Goal: Obtain resource: Obtain resource

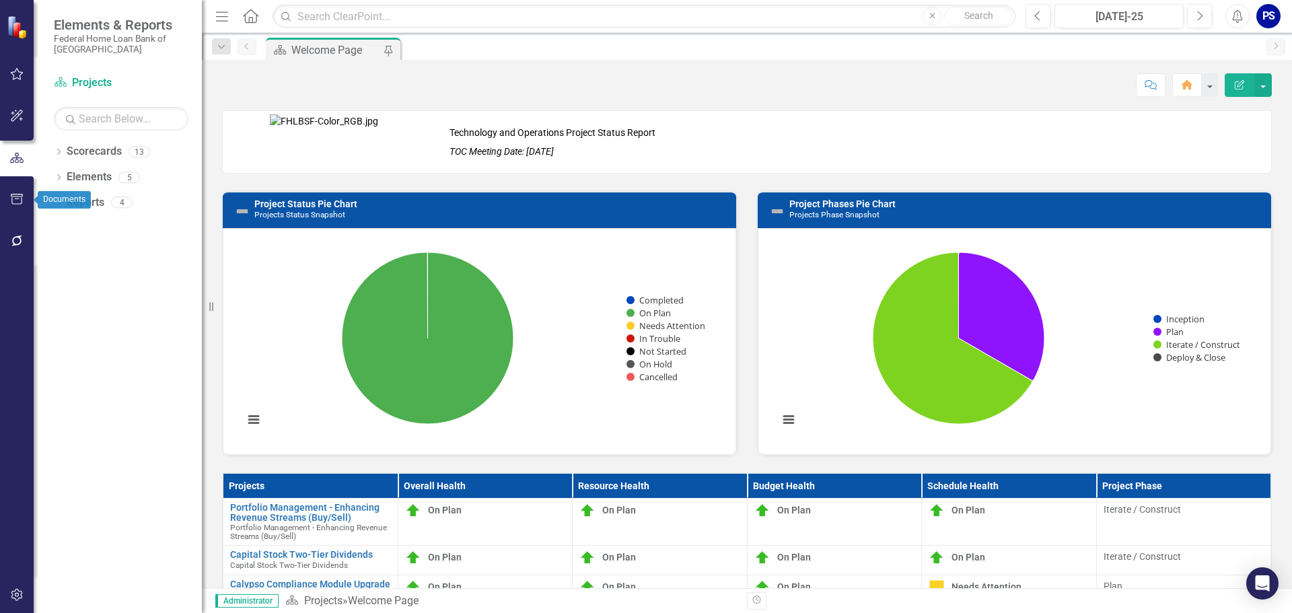
click at [15, 195] on icon "button" at bounding box center [17, 199] width 14 height 11
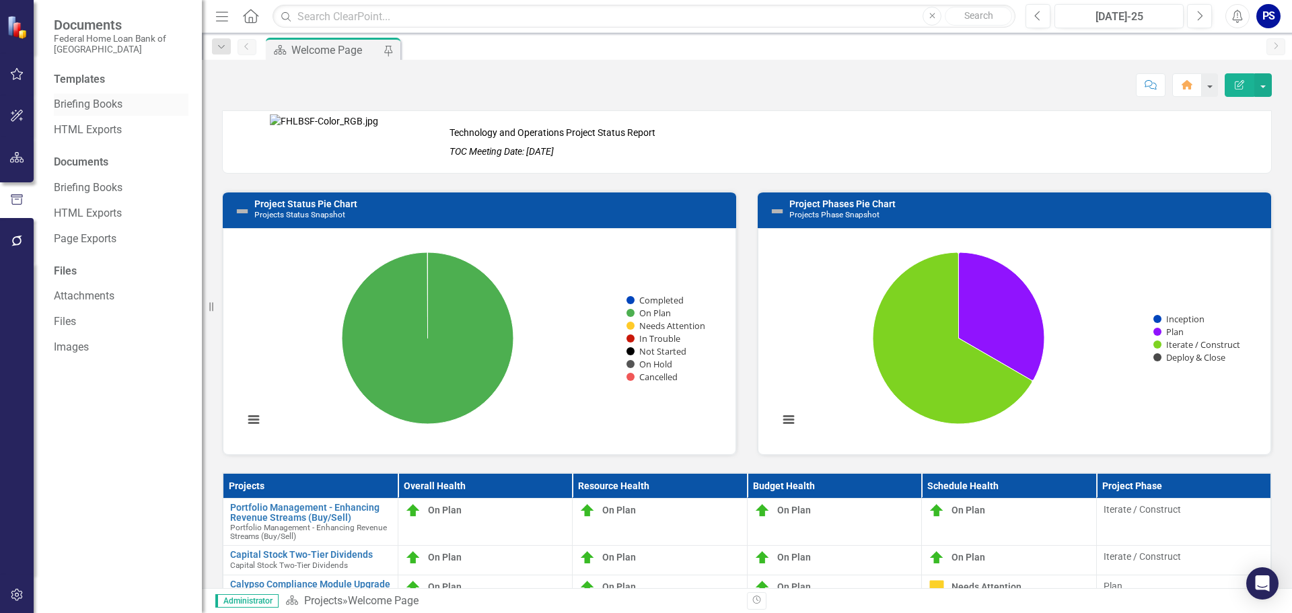
click at [79, 102] on link "Briefing Books" at bounding box center [121, 104] width 135 height 15
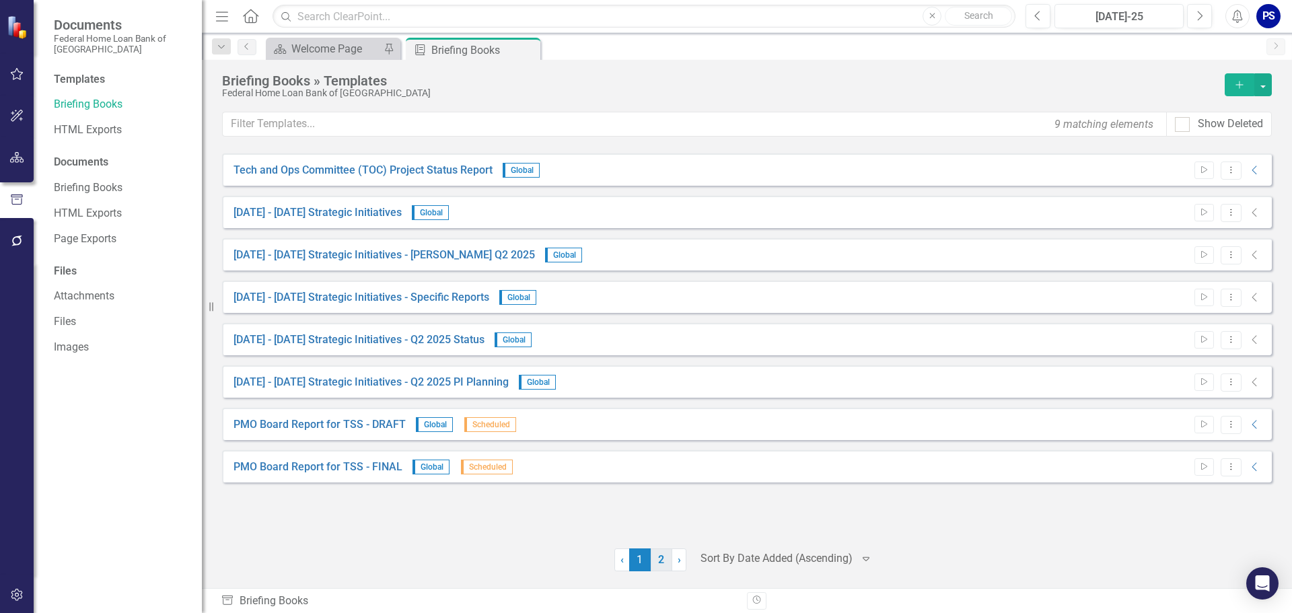
click at [658, 563] on link "2" at bounding box center [662, 559] width 22 height 23
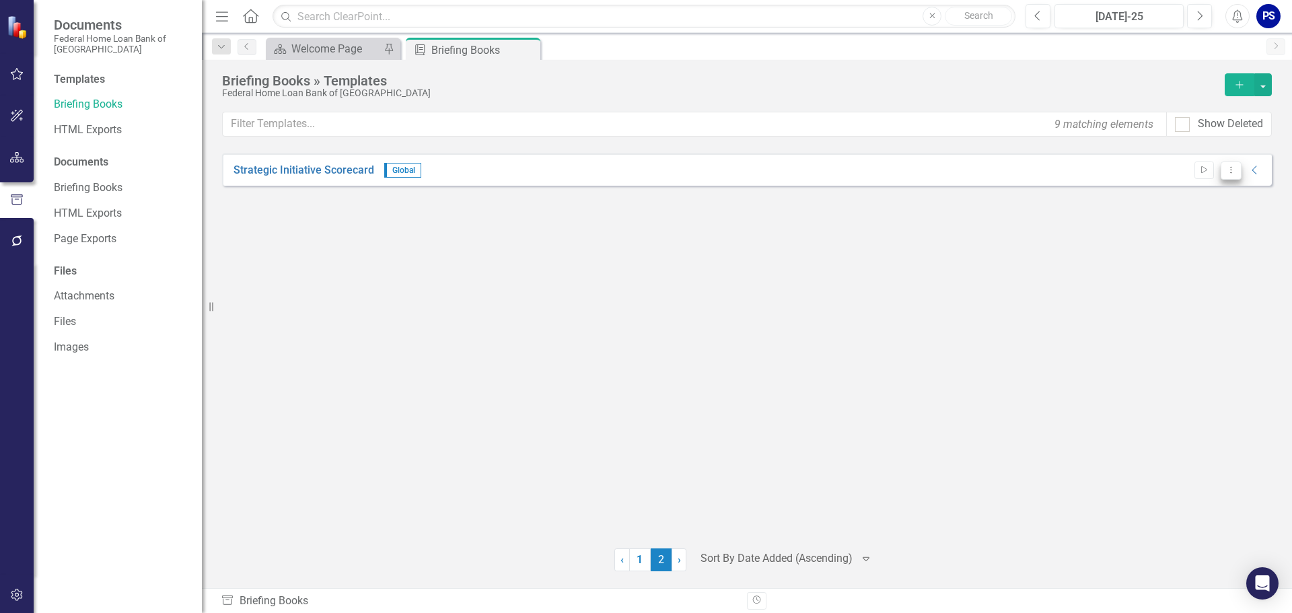
click at [1232, 170] on icon "Dropdown Menu" at bounding box center [1230, 169] width 11 height 9
click at [1178, 242] on link "Edit Edit Template" at bounding box center [1178, 242] width 124 height 25
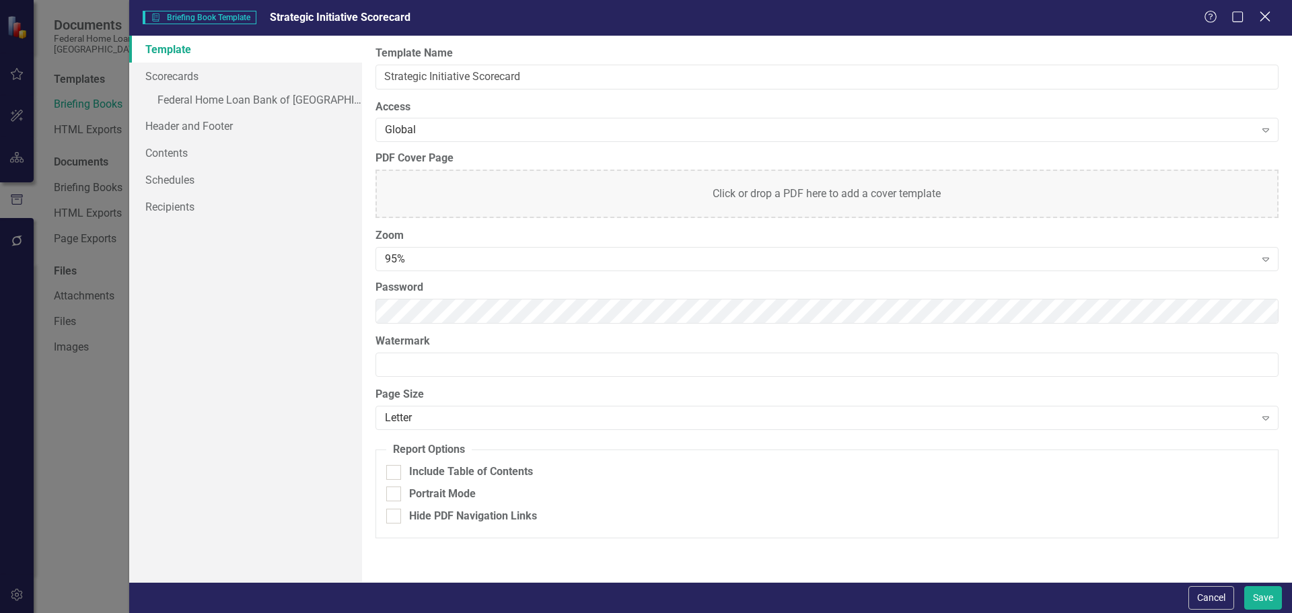
click at [1265, 15] on icon at bounding box center [1264, 16] width 10 height 10
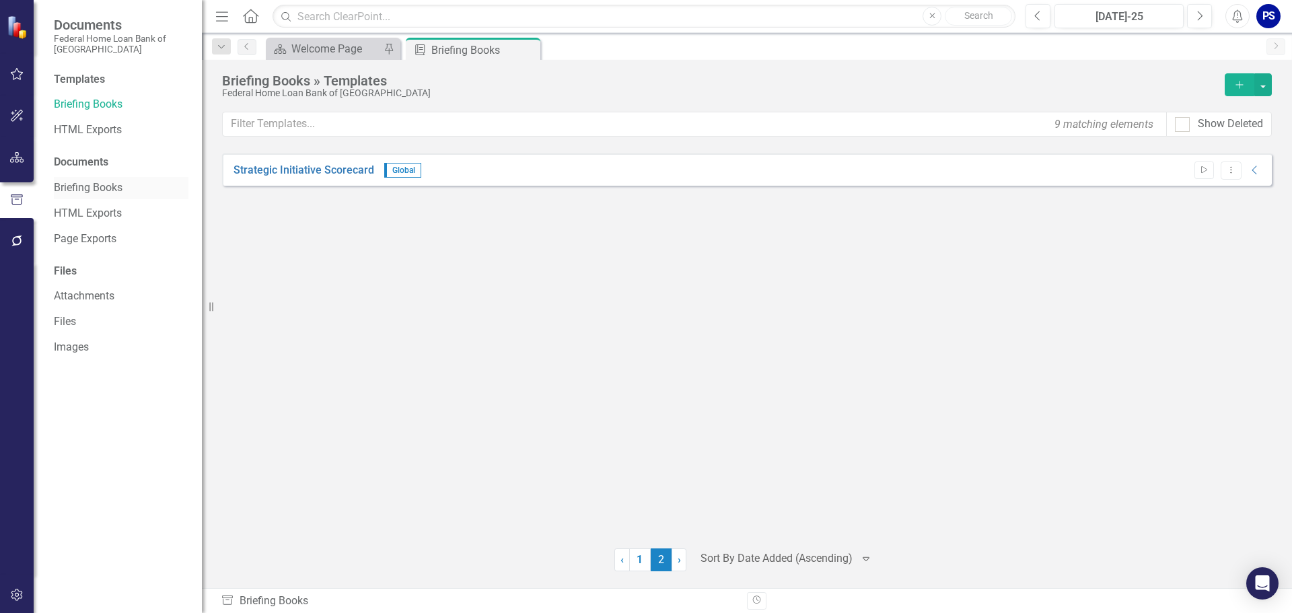
click at [101, 186] on link "Briefing Books" at bounding box center [121, 187] width 135 height 15
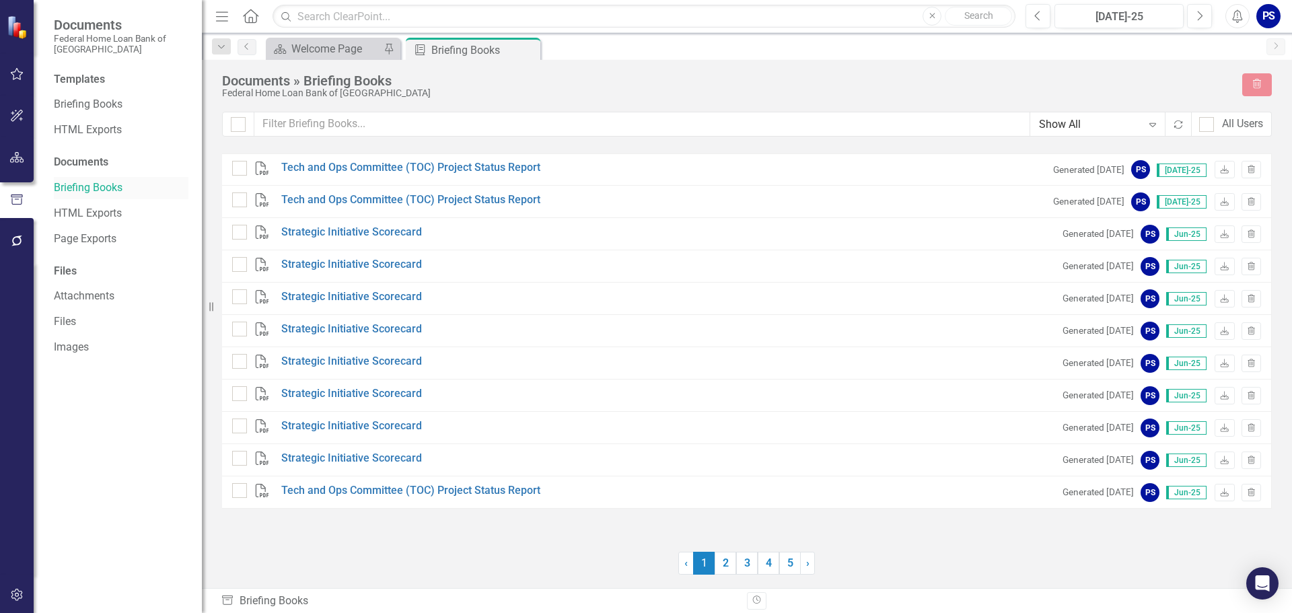
checkbox input "false"
click at [87, 100] on link "Briefing Books" at bounding box center [121, 104] width 135 height 15
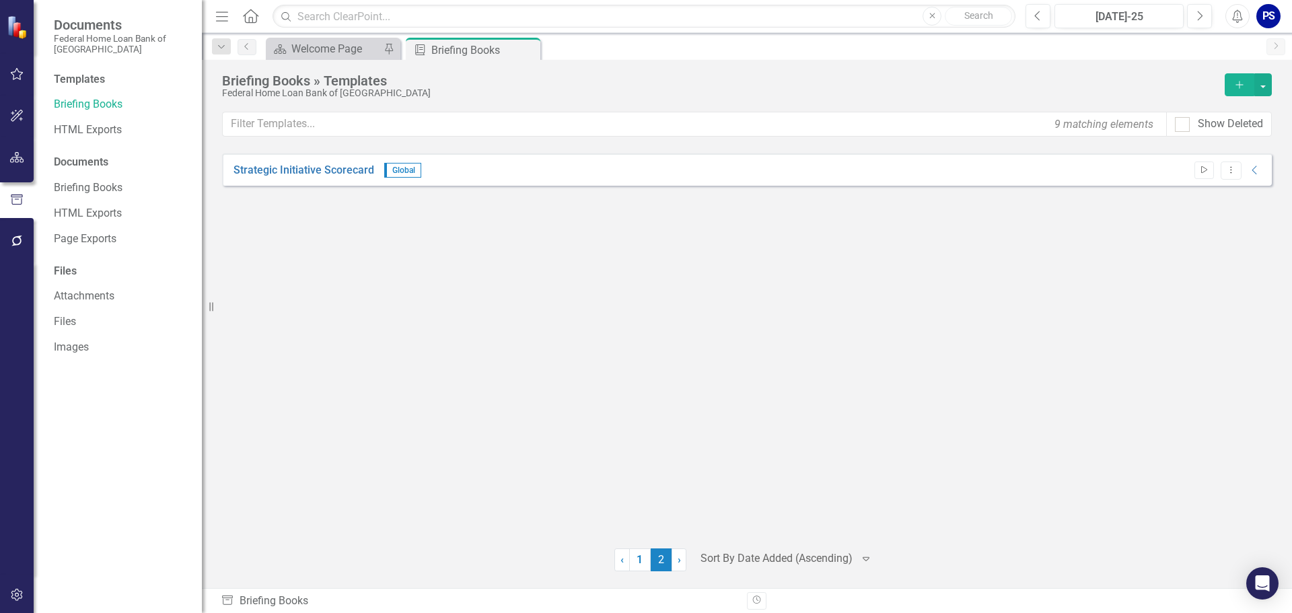
click at [1204, 170] on icon "Start" at bounding box center [1204, 170] width 10 height 8
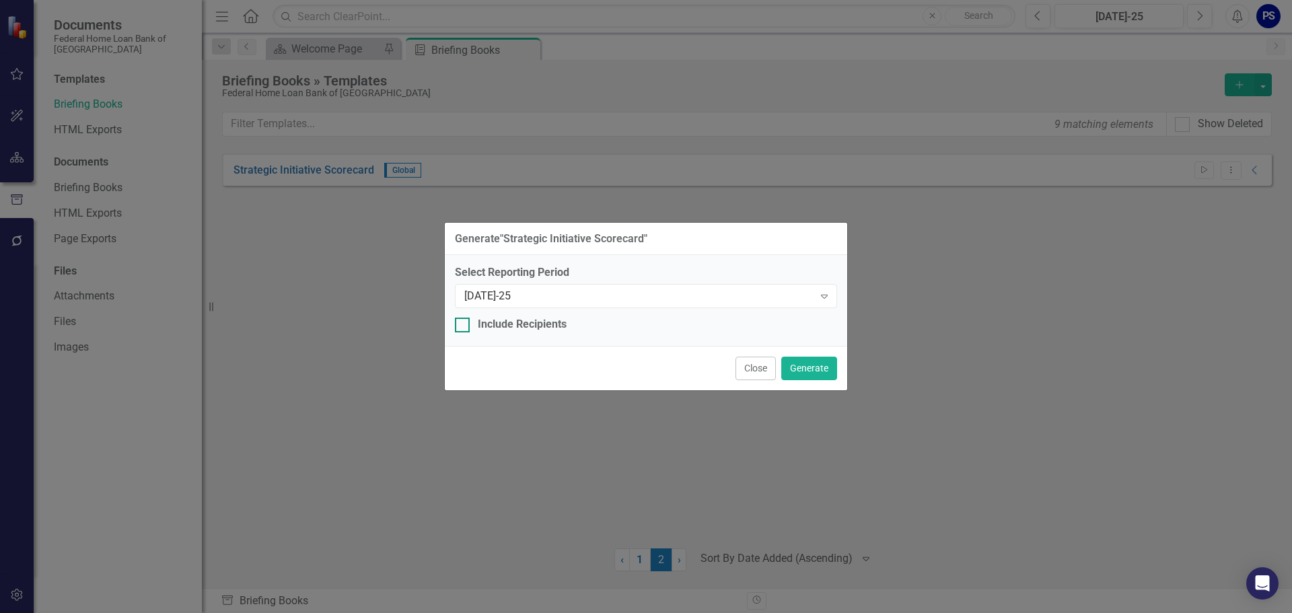
click at [519, 326] on div "Include Recipients" at bounding box center [522, 324] width 89 height 15
click at [464, 326] on input "Include Recipients" at bounding box center [459, 322] width 9 height 9
checkbox input "true"
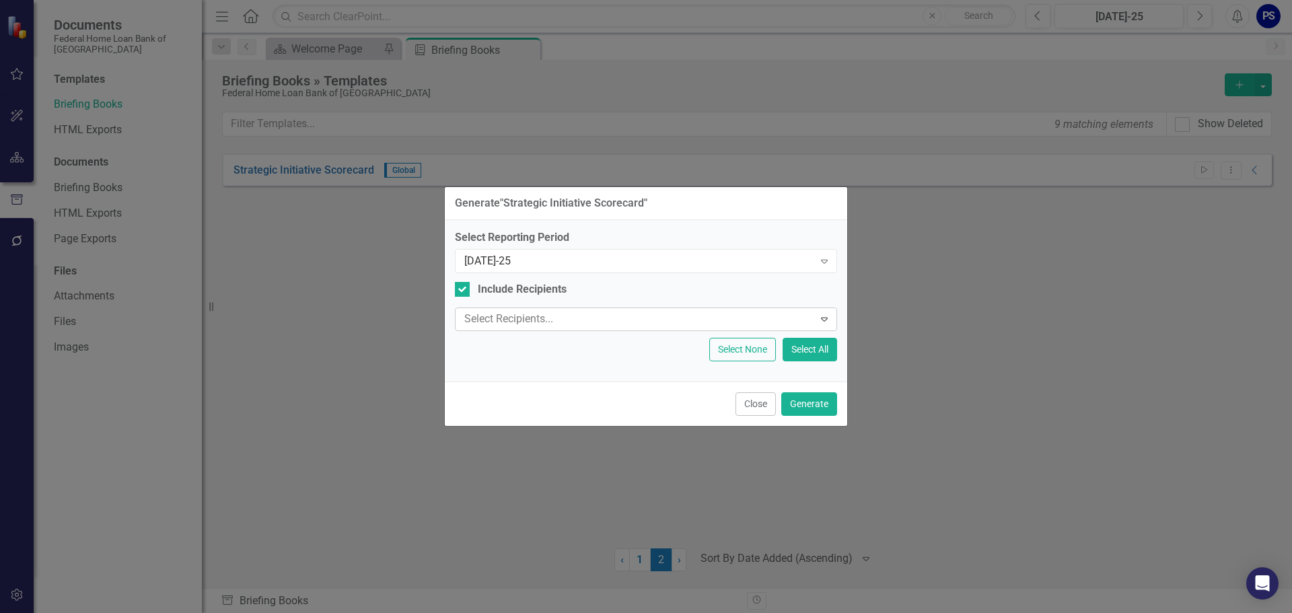
click at [523, 320] on div at bounding box center [636, 319] width 355 height 18
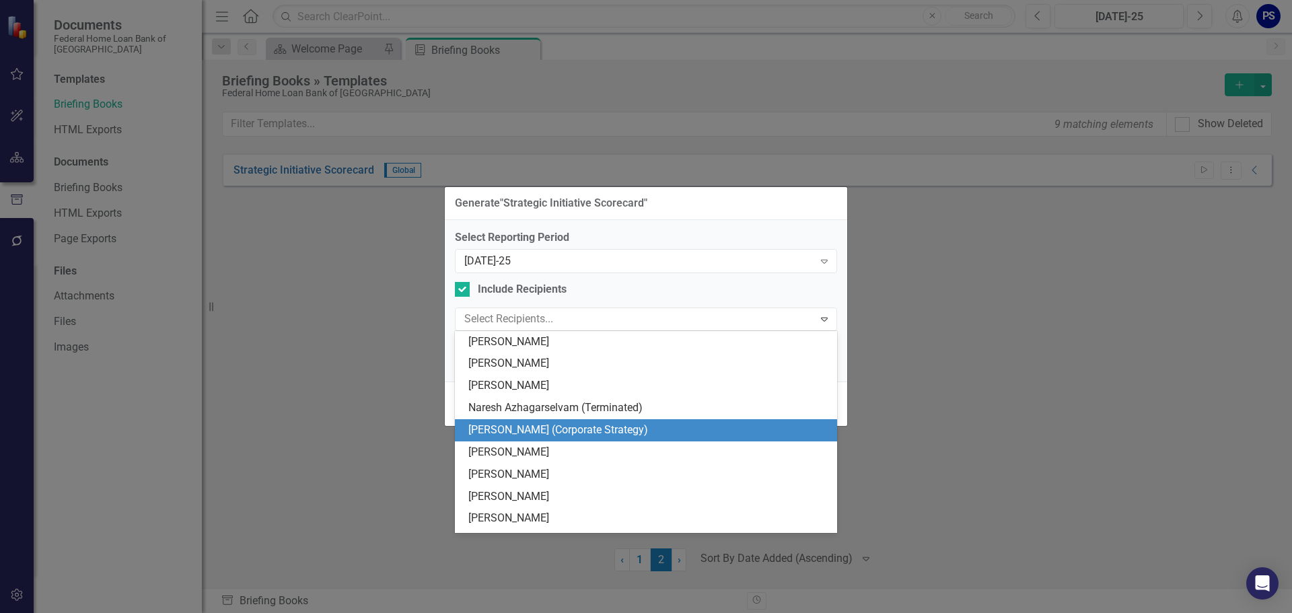
click at [548, 430] on div "[PERSON_NAME] (Corporate Strategy)" at bounding box center [648, 429] width 361 height 15
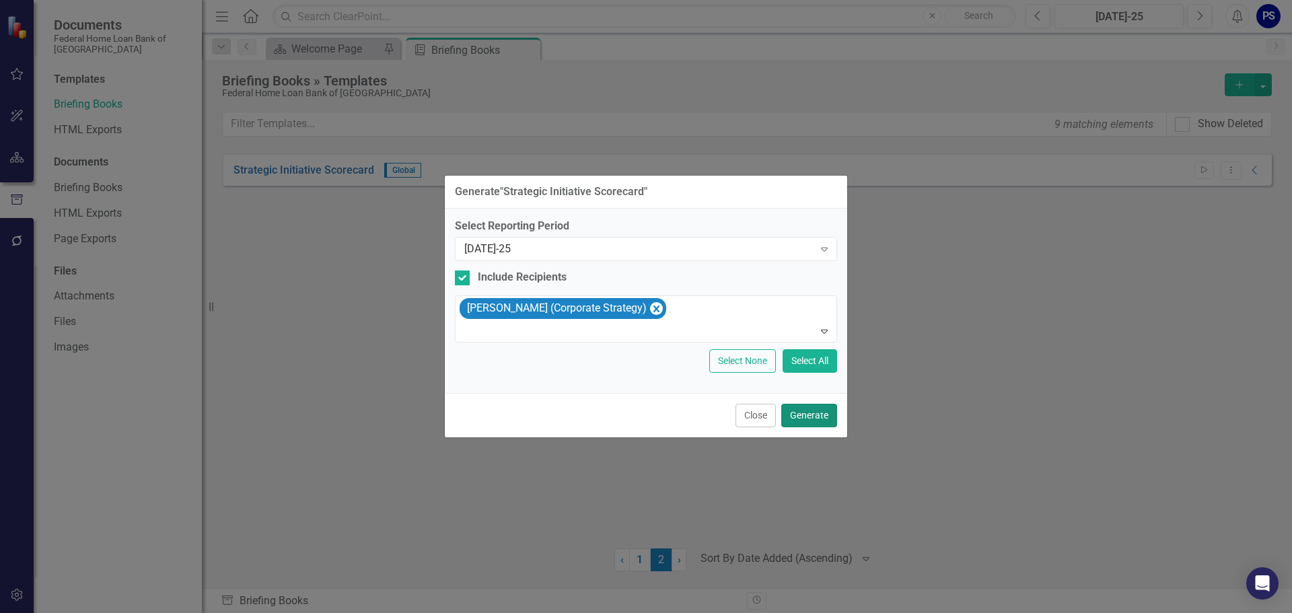
click at [815, 416] on button "Generate" at bounding box center [809, 416] width 56 height 24
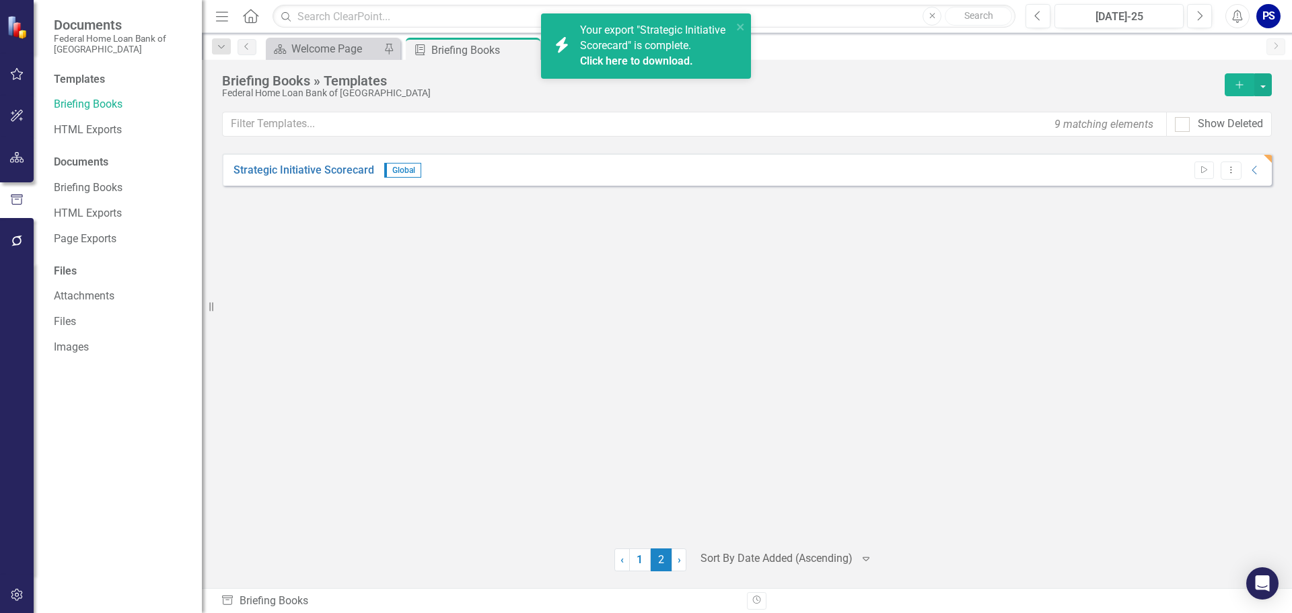
click at [634, 61] on link "Click here to download." at bounding box center [636, 60] width 113 height 13
